Goal: Task Accomplishment & Management: Manage account settings

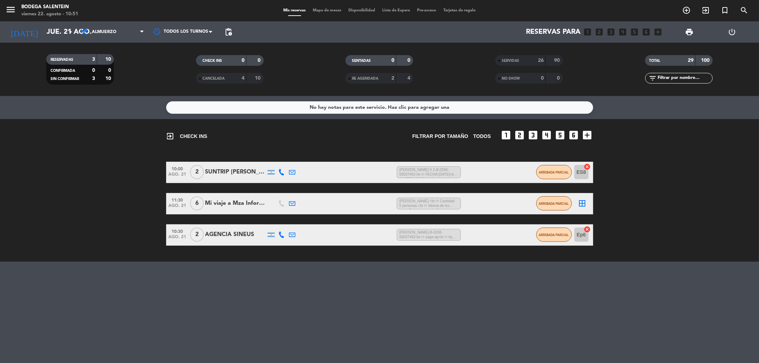
click at [252, 199] on div "Mi viaje a Mza Informes Minha" at bounding box center [235, 203] width 60 height 9
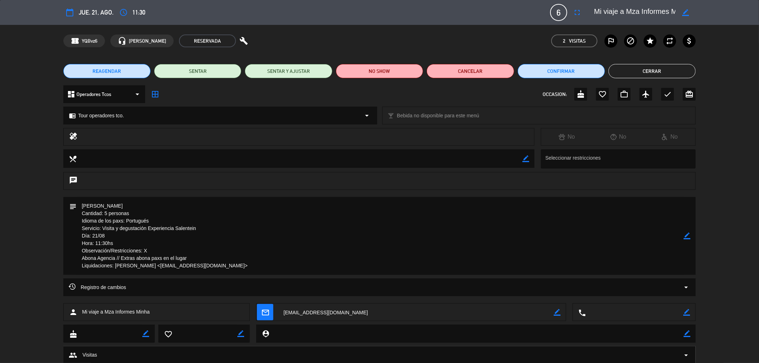
click at [644, 69] on button "Cerrar" at bounding box center [651, 71] width 87 height 14
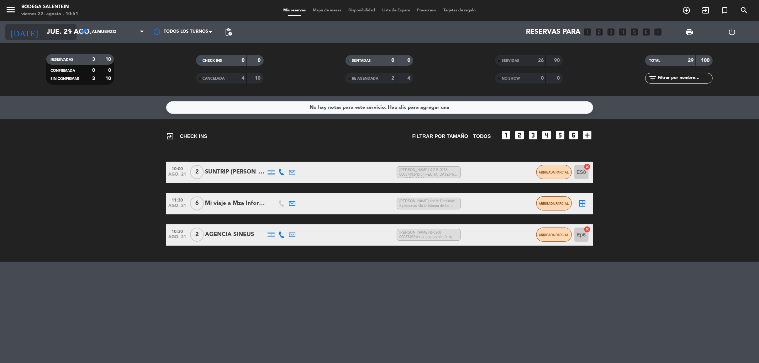
click at [43, 31] on input "jue. 21 ago." at bounding box center [88, 32] width 90 height 16
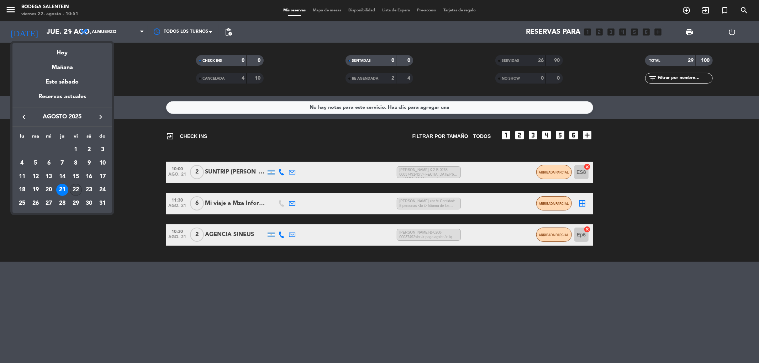
click at [74, 192] on div "22" at bounding box center [76, 190] width 12 height 12
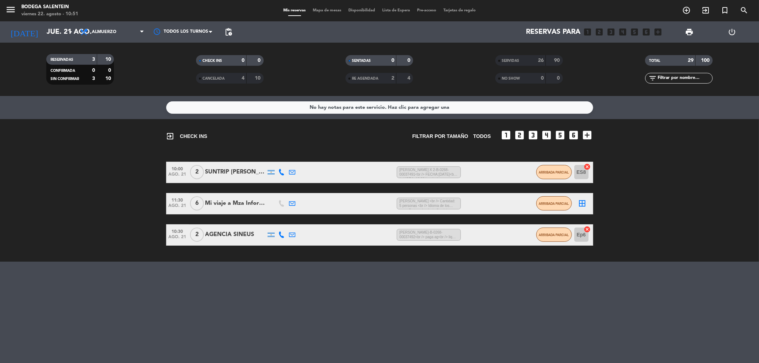
type input "vie. 22 ago."
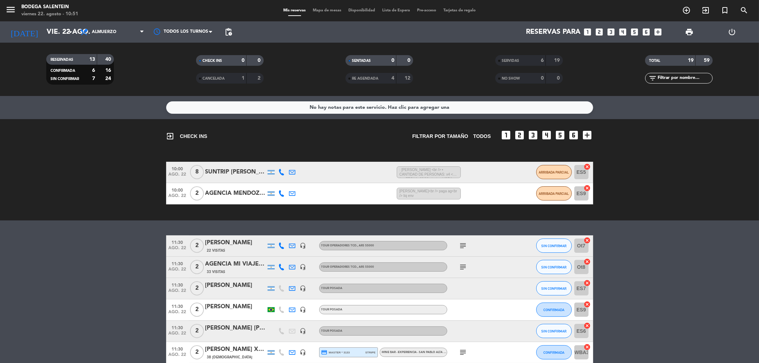
click at [239, 171] on div "SUNTRIP [PERSON_NAME]" at bounding box center [235, 172] width 60 height 9
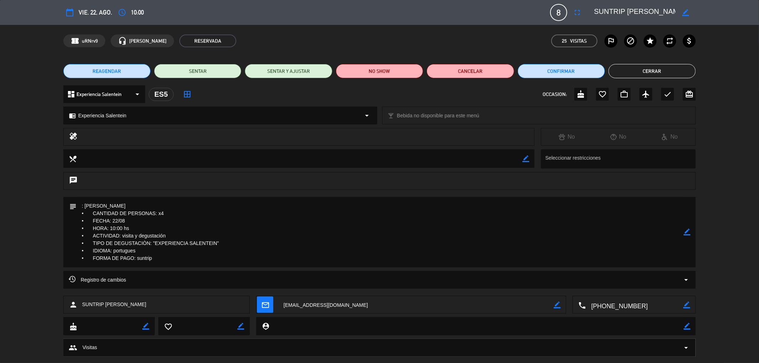
drag, startPoint x: 143, startPoint y: 205, endPoint x: 85, endPoint y: 207, distance: 58.7
click at [85, 207] on textarea at bounding box center [379, 232] width 607 height 70
click at [663, 66] on button "Cerrar" at bounding box center [651, 71] width 87 height 14
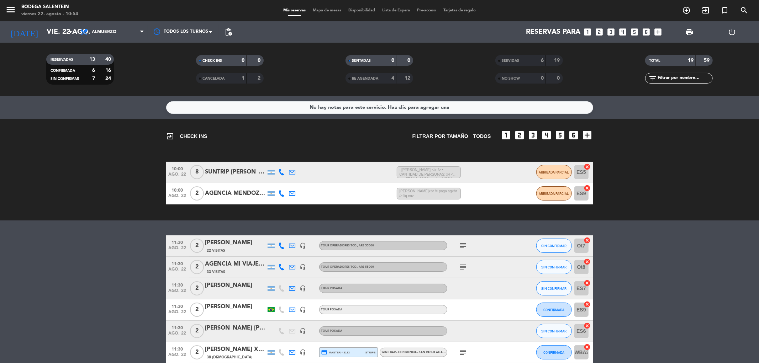
click at [227, 247] on div "[PERSON_NAME]" at bounding box center [235, 242] width 60 height 9
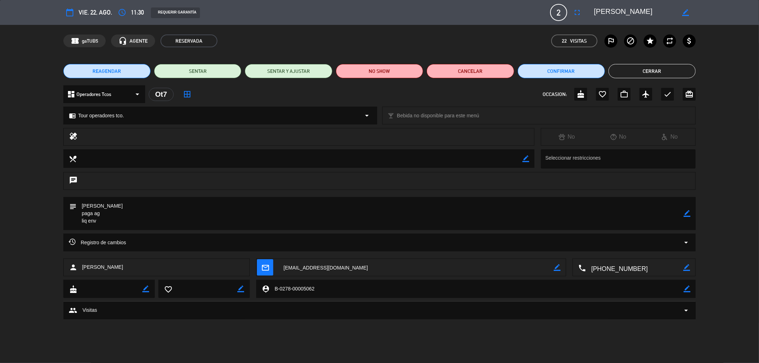
drag, startPoint x: 144, startPoint y: 204, endPoint x: 83, endPoint y: 205, distance: 61.6
click at [83, 205] on textarea at bounding box center [379, 213] width 607 height 33
click at [687, 215] on icon "border_color" at bounding box center [687, 213] width 7 height 7
click at [214, 208] on textarea at bounding box center [379, 213] width 607 height 33
paste textarea "B-0268-00037494"
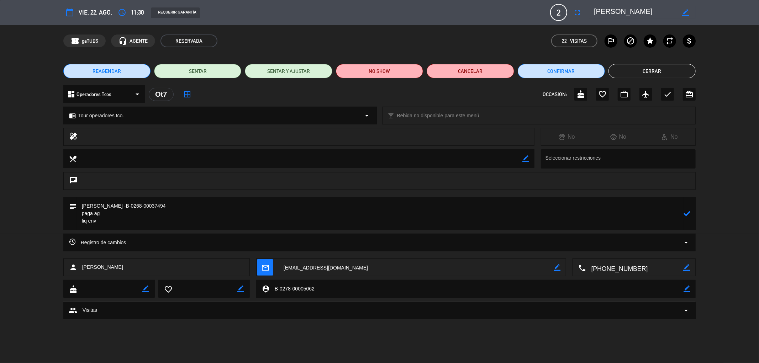
type textarea "[PERSON_NAME] -B-0268-00037494 paga ag liq env"
click at [688, 213] on icon at bounding box center [687, 213] width 7 height 7
click at [648, 72] on button "Cerrar" at bounding box center [651, 71] width 87 height 14
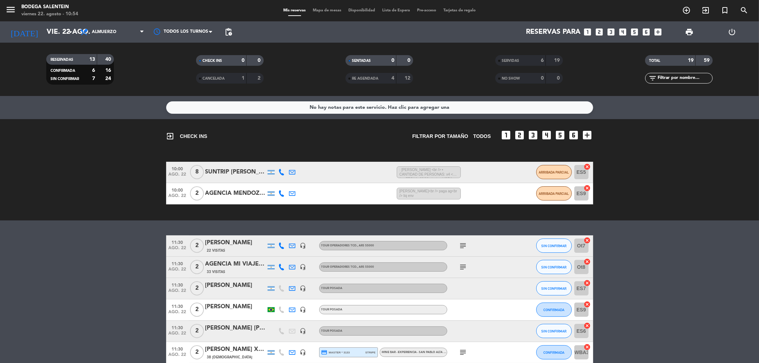
click at [236, 174] on div "SUNTRIP [PERSON_NAME]" at bounding box center [235, 172] width 60 height 9
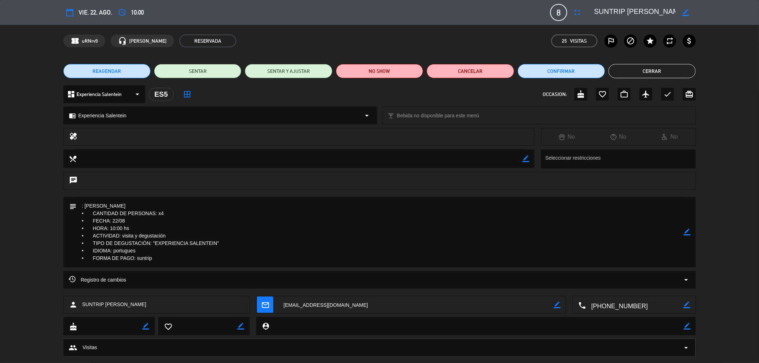
click at [685, 230] on icon "border_color" at bounding box center [687, 232] width 7 height 7
click at [148, 205] on textarea at bounding box center [379, 232] width 607 height 70
paste textarea "B-0268-00037494"
type textarea ": [PERSON_NAME] -B-0268-00037494 • CANTIDAD DE PERSONAS: x4 • FECHA: 22/08 • HO…"
click at [687, 229] on icon at bounding box center [687, 232] width 7 height 7
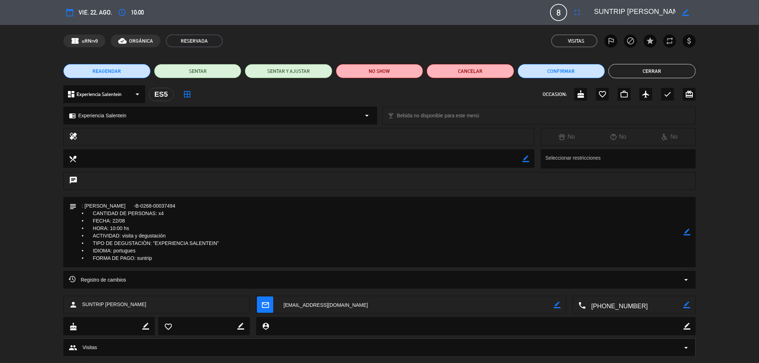
click at [667, 70] on button "Cerrar" at bounding box center [651, 71] width 87 height 14
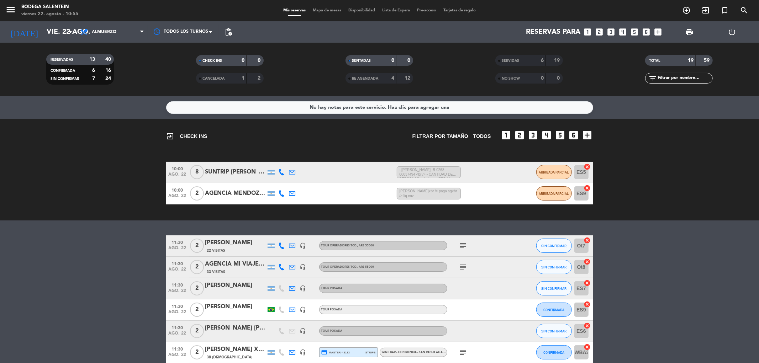
click at [225, 191] on div "AGENCIA MENDOZA WINE CAMP" at bounding box center [235, 193] width 60 height 9
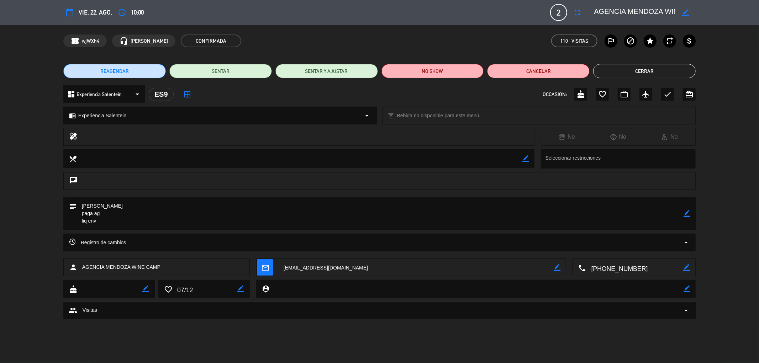
click at [160, 198] on textarea at bounding box center [379, 213] width 607 height 33
drag, startPoint x: 161, startPoint y: 205, endPoint x: 80, endPoint y: 197, distance: 81.5
click at [80, 197] on textarea at bounding box center [379, 213] width 607 height 33
click at [688, 215] on icon "border_color" at bounding box center [687, 213] width 7 height 7
click at [167, 205] on textarea at bounding box center [379, 213] width 607 height 33
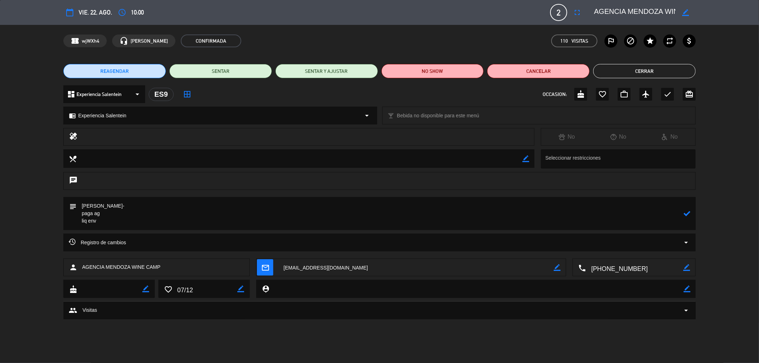
paste textarea "B-0268-00037495"
type textarea "[PERSON_NAME]-B-0268-00037495 paga ag liq env"
click at [686, 215] on icon at bounding box center [687, 213] width 7 height 7
click at [650, 72] on button "Cerrar" at bounding box center [644, 71] width 102 height 14
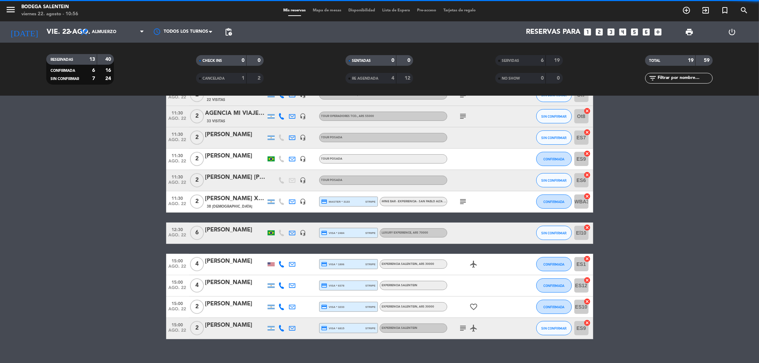
scroll to position [162, 0]
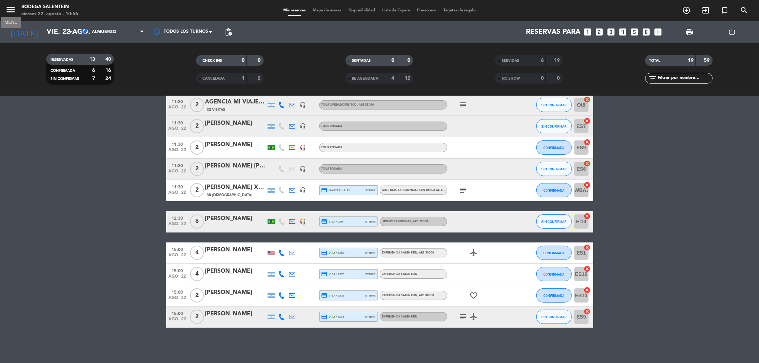
click at [9, 10] on icon "menu" at bounding box center [10, 9] width 11 height 11
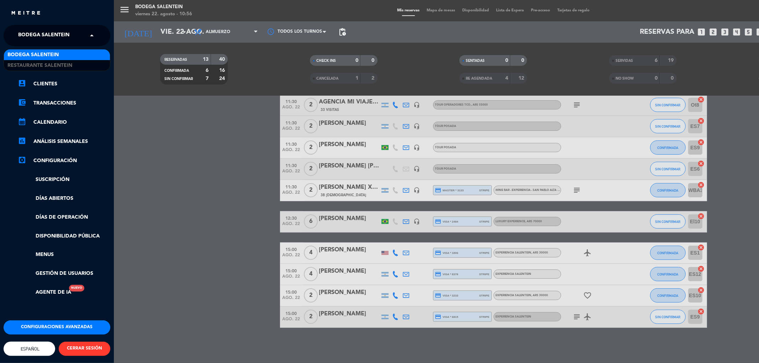
click at [31, 31] on span "Bodega Salentein" at bounding box center [43, 35] width 51 height 15
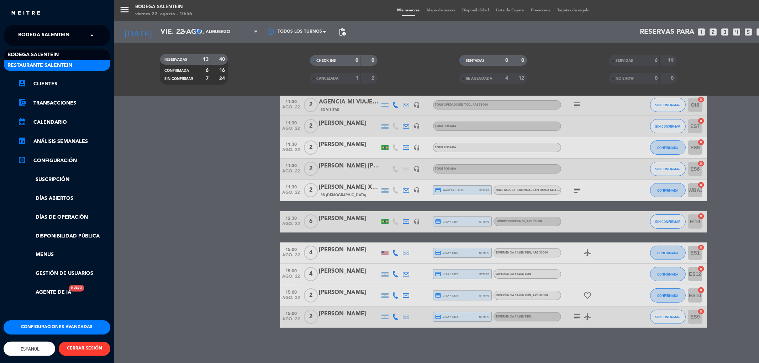
click at [32, 63] on span "Restaurante Salentein" at bounding box center [39, 66] width 65 height 8
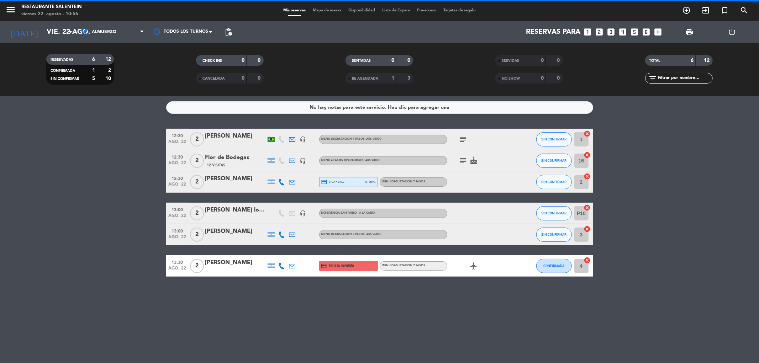
scroll to position [0, 0]
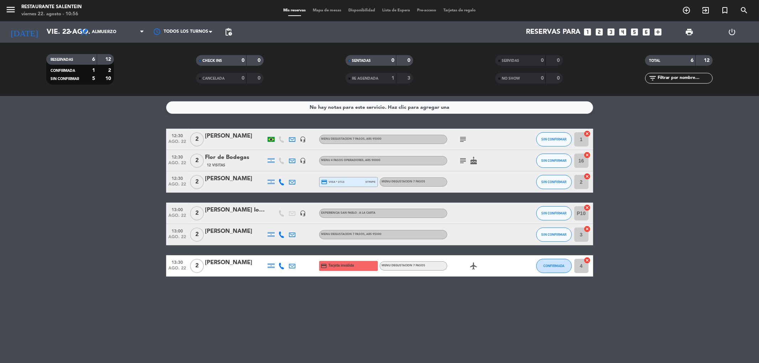
click at [465, 141] on icon "subject" at bounding box center [463, 139] width 9 height 9
